Goal: Information Seeking & Learning: Learn about a topic

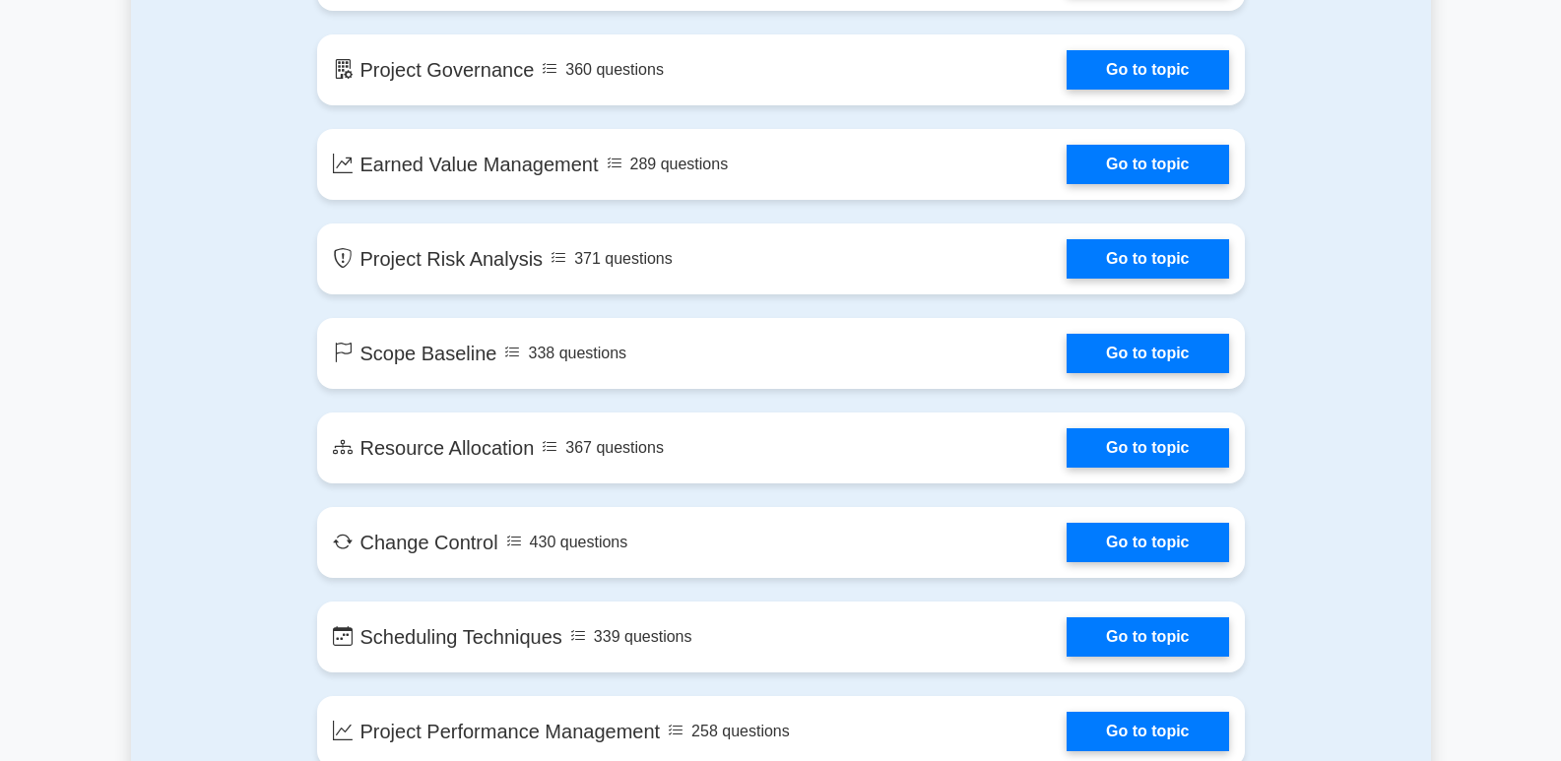
scroll to position [2761, 0]
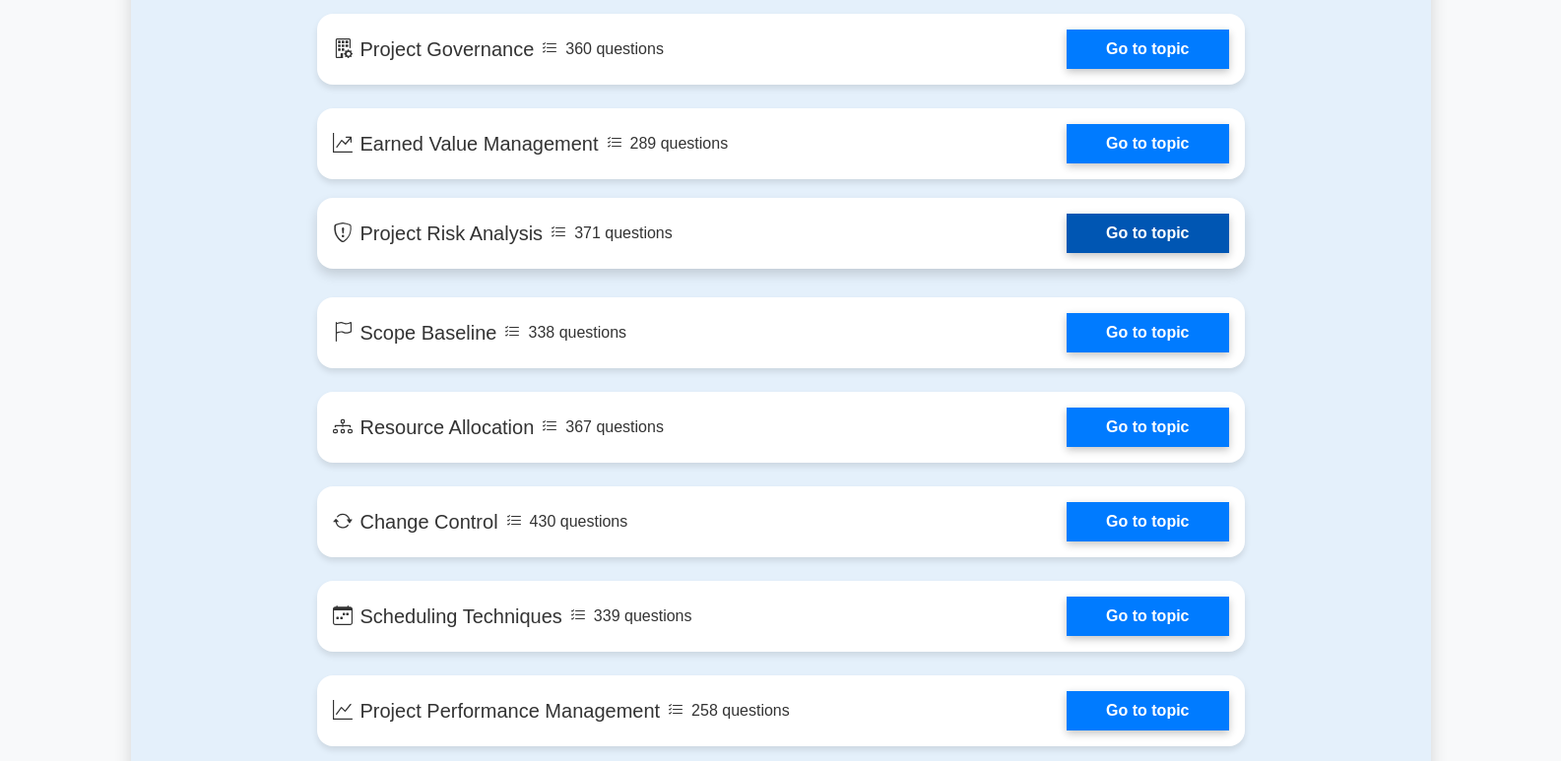
click at [1111, 229] on link "Go to topic" at bounding box center [1148, 233] width 162 height 39
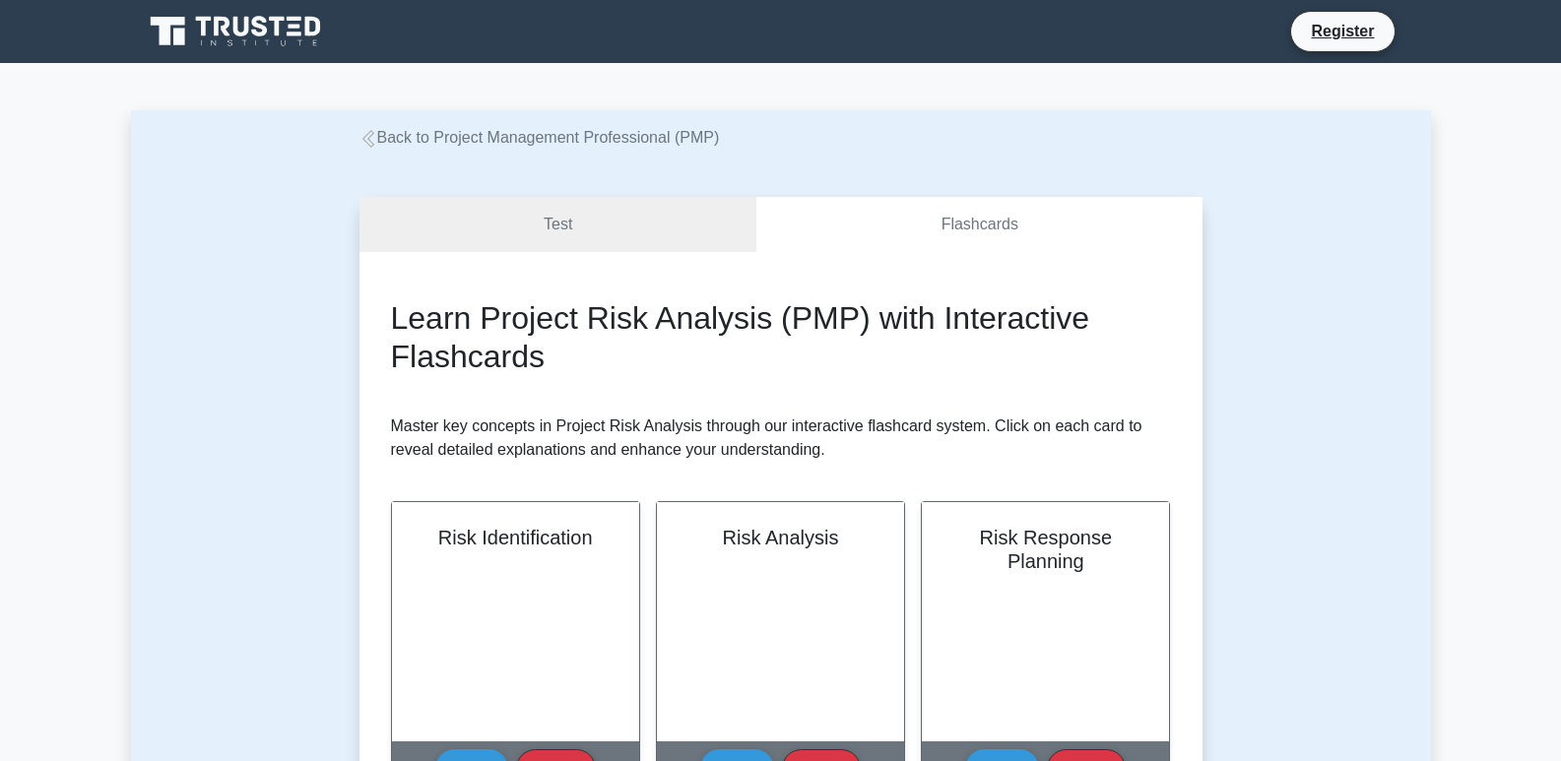
drag, startPoint x: 1542, startPoint y: 187, endPoint x: 1541, endPoint y: 216, distance: 28.6
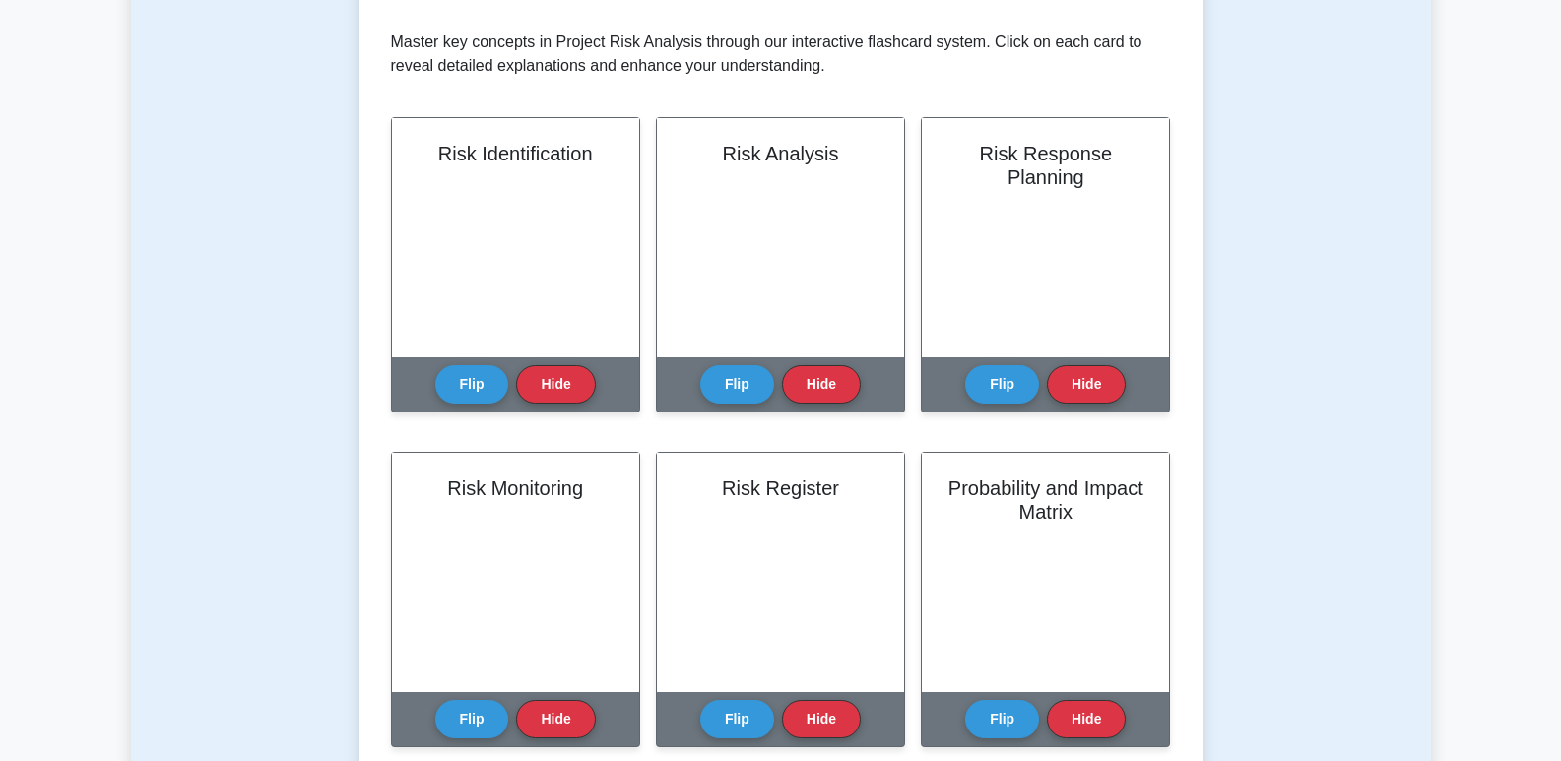
scroll to position [396, 0]
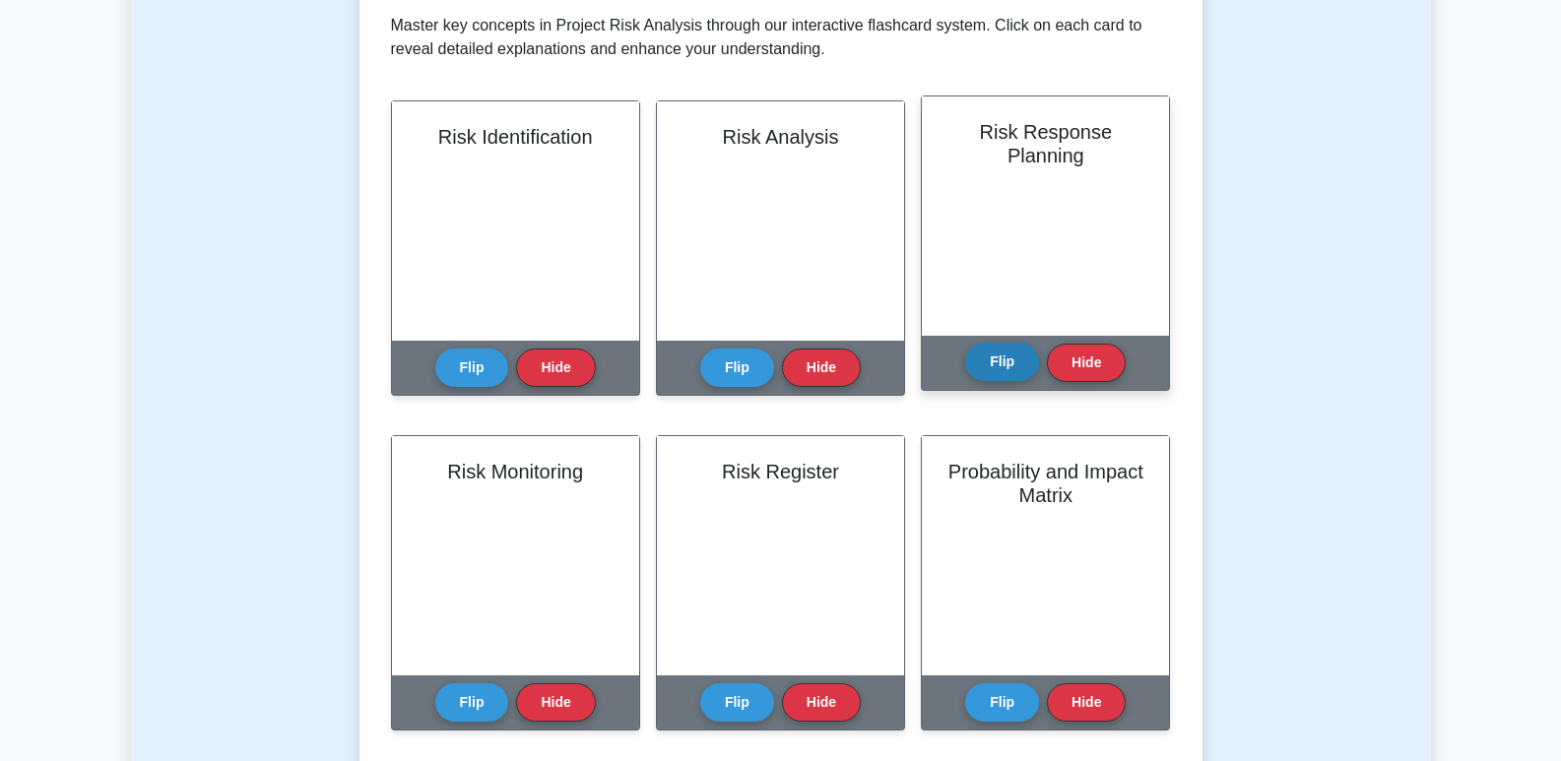
click at [1002, 356] on button "Flip" at bounding box center [1002, 362] width 74 height 38
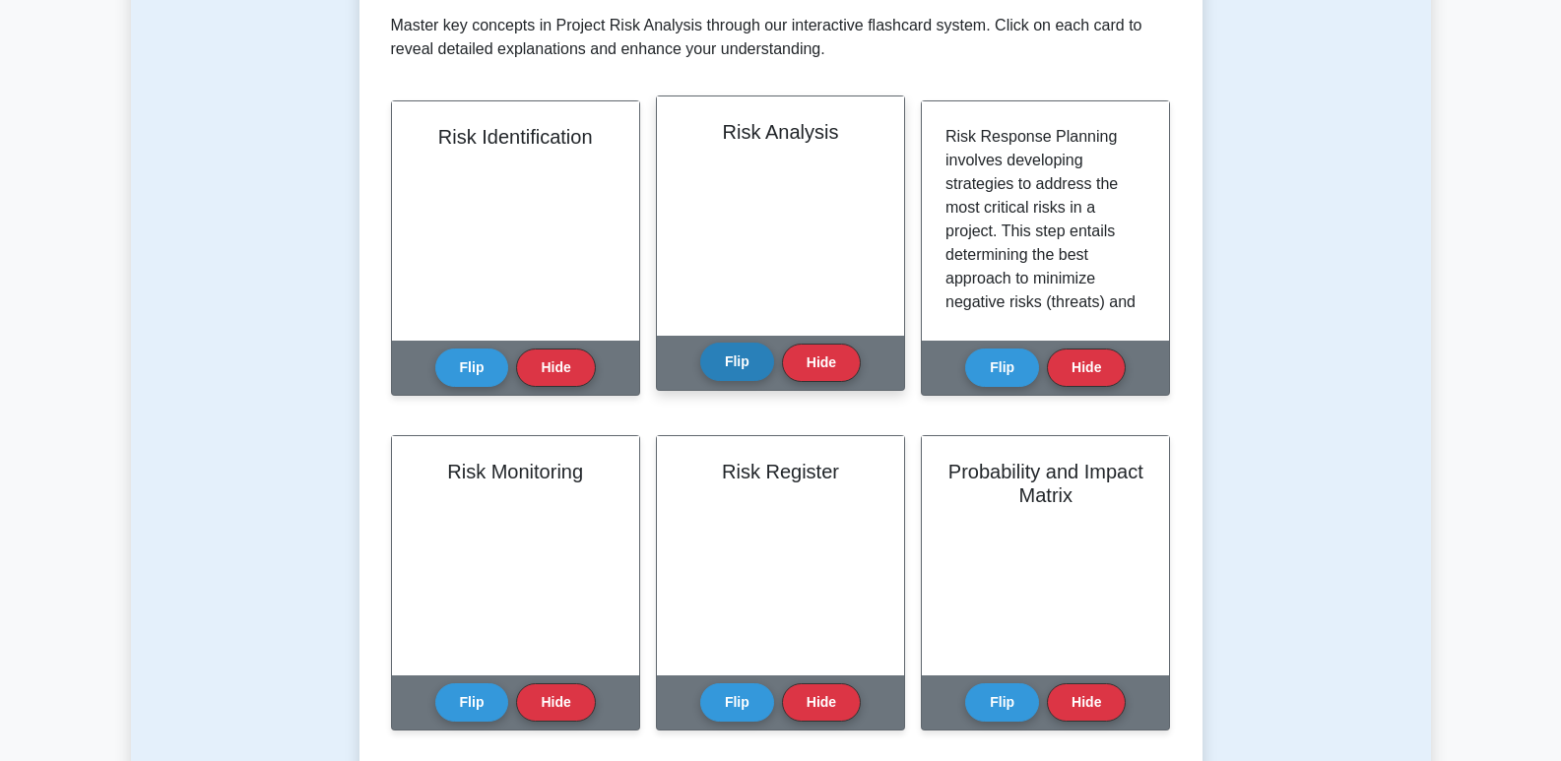
click at [750, 377] on button "Flip" at bounding box center [737, 362] width 74 height 38
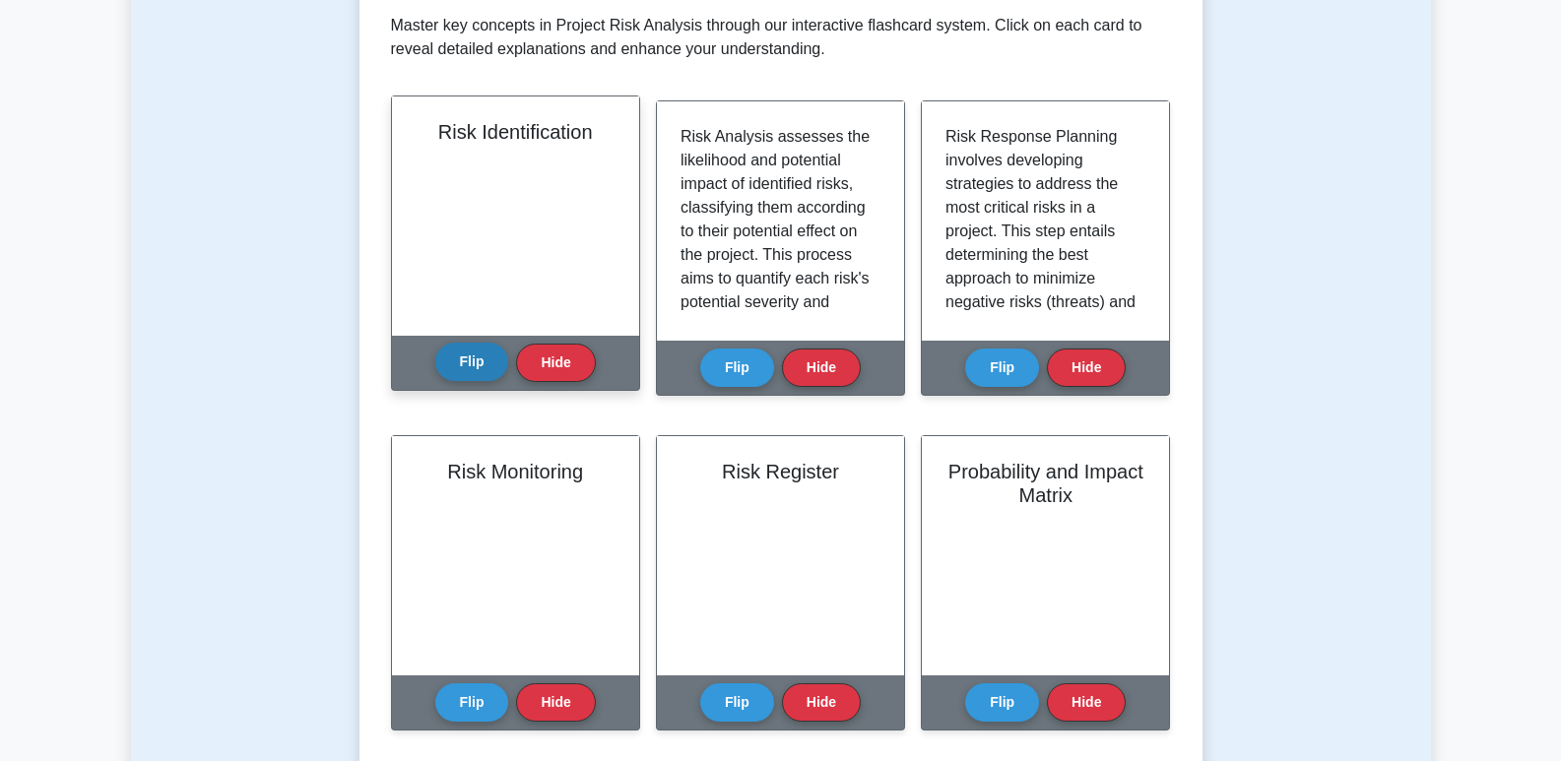
click at [479, 361] on button "Flip" at bounding box center [472, 362] width 74 height 38
